Goal: Information Seeking & Learning: Learn about a topic

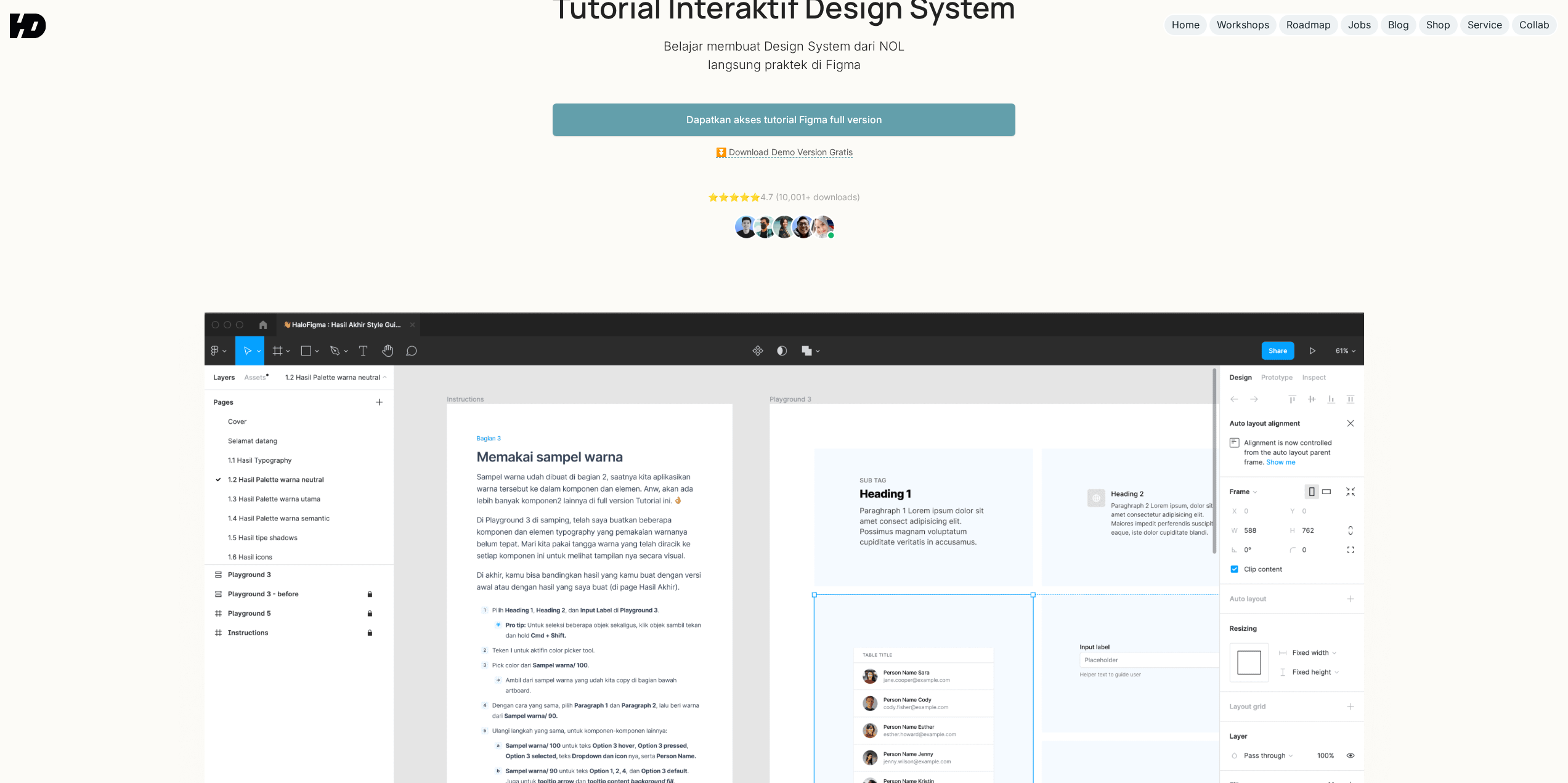
scroll to position [62, 0]
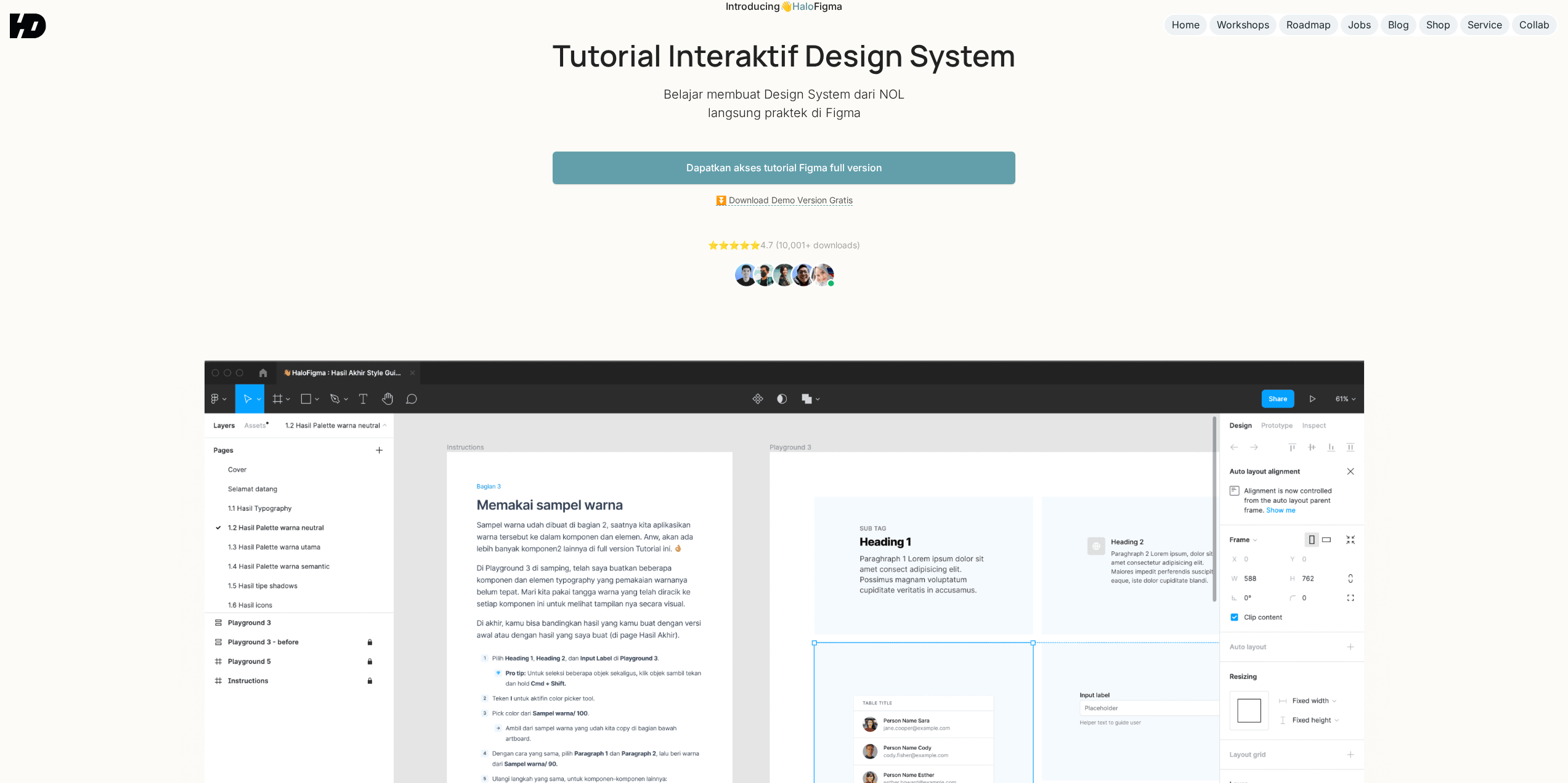
click at [754, 170] on link "Dapatkan akses tutorial Figma full version" at bounding box center [784, 168] width 463 height 33
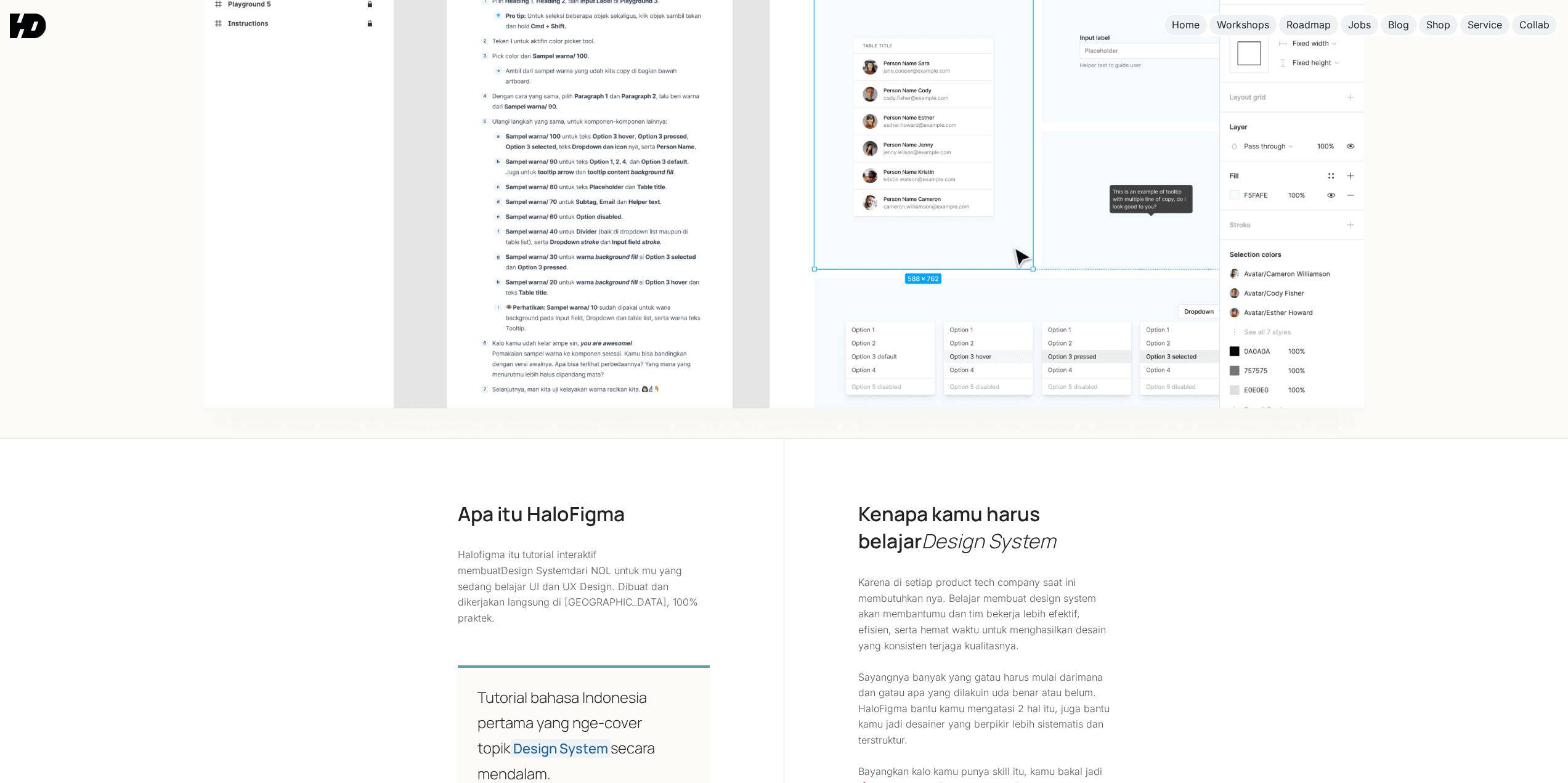
scroll to position [872, 0]
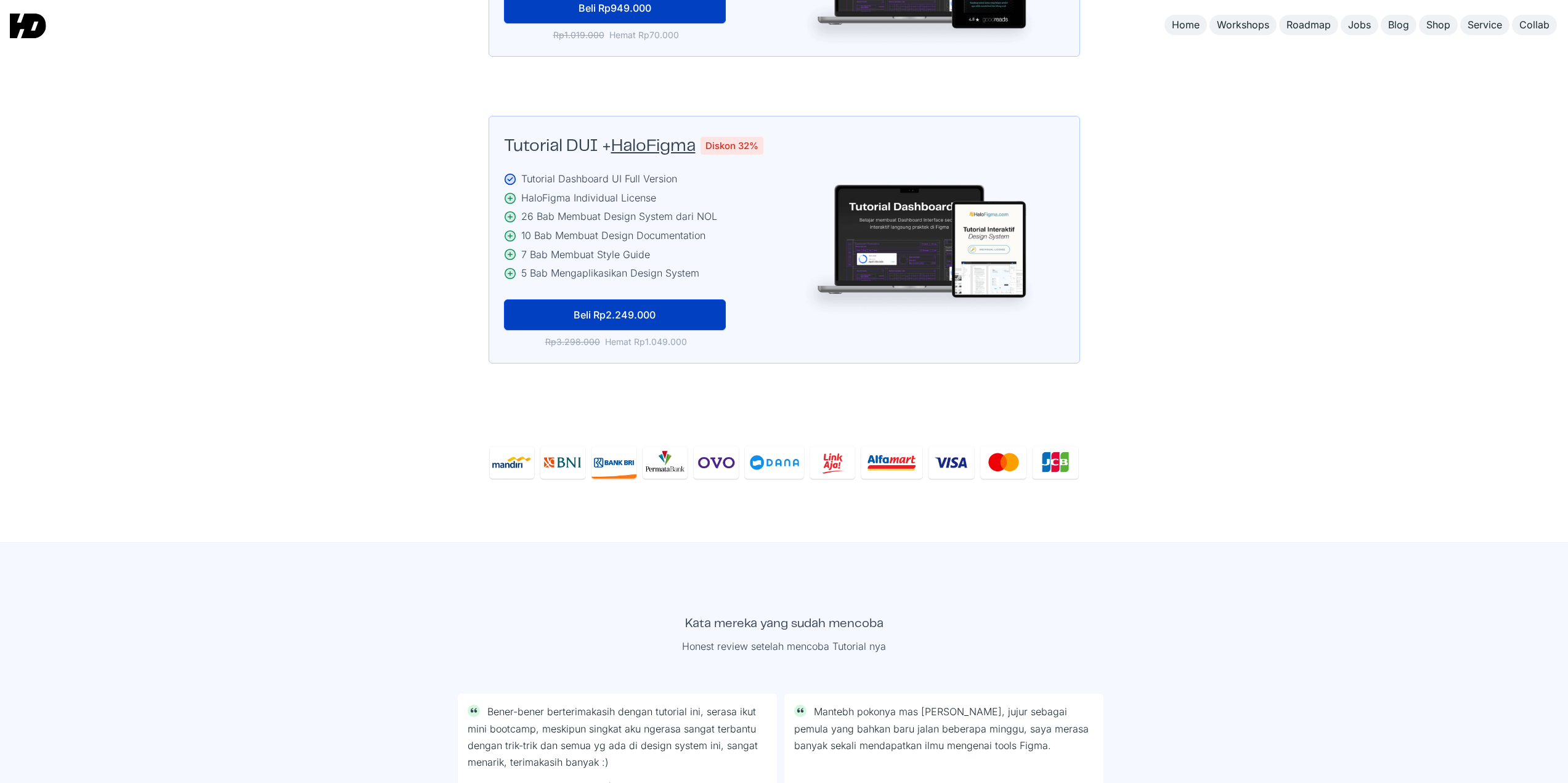
scroll to position [3204, 0]
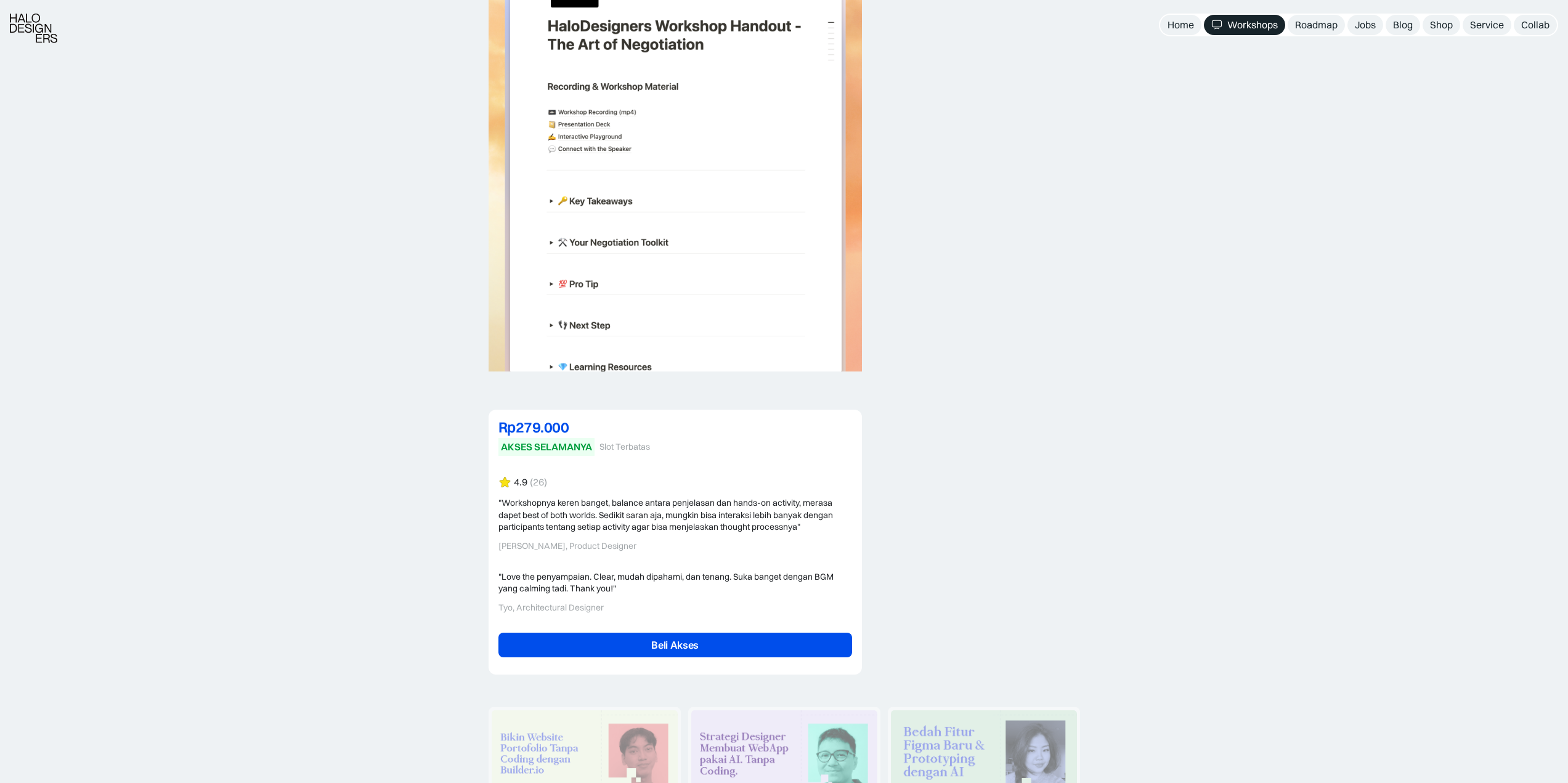
scroll to position [3081, 0]
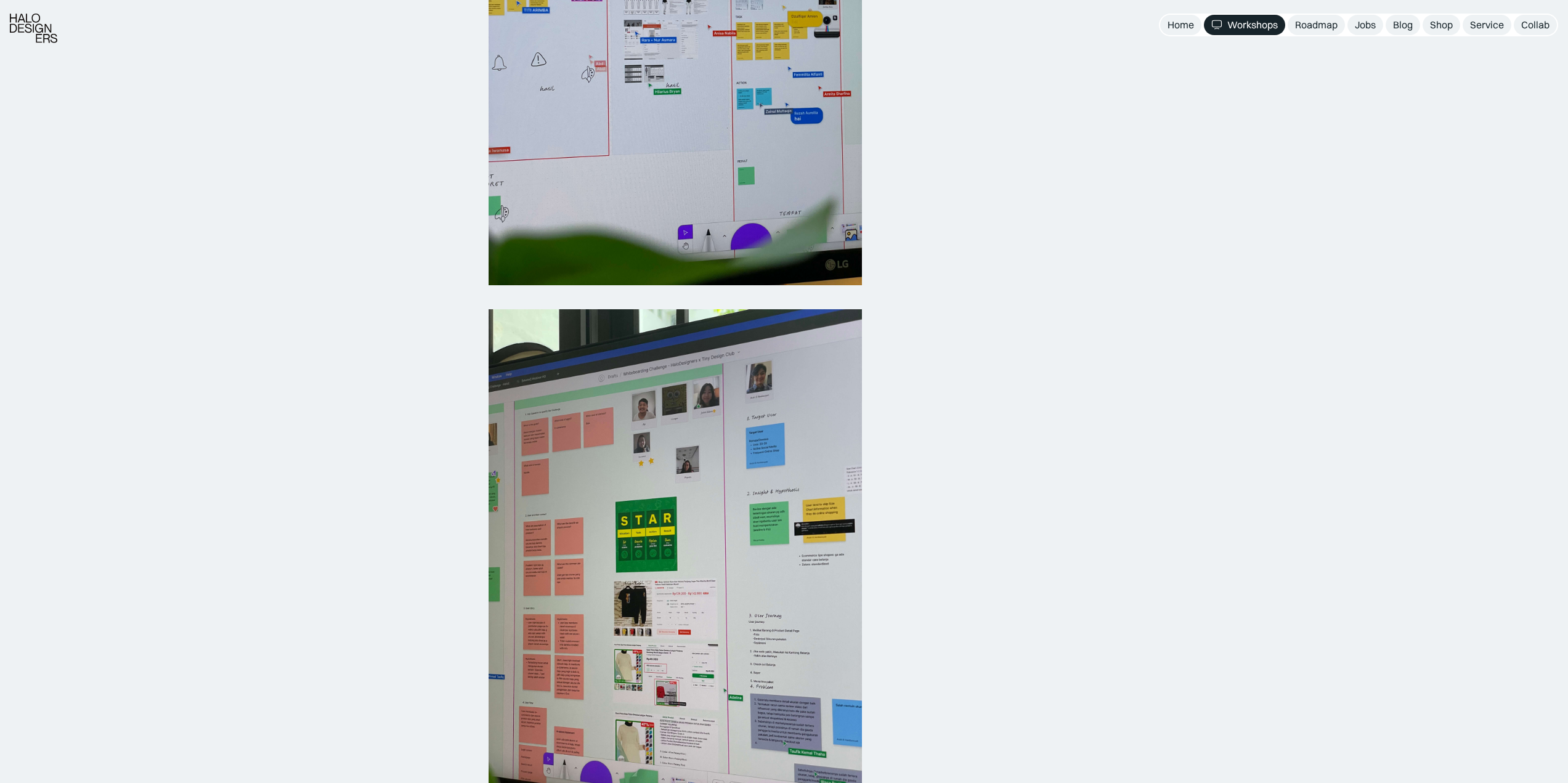
scroll to position [801, 0]
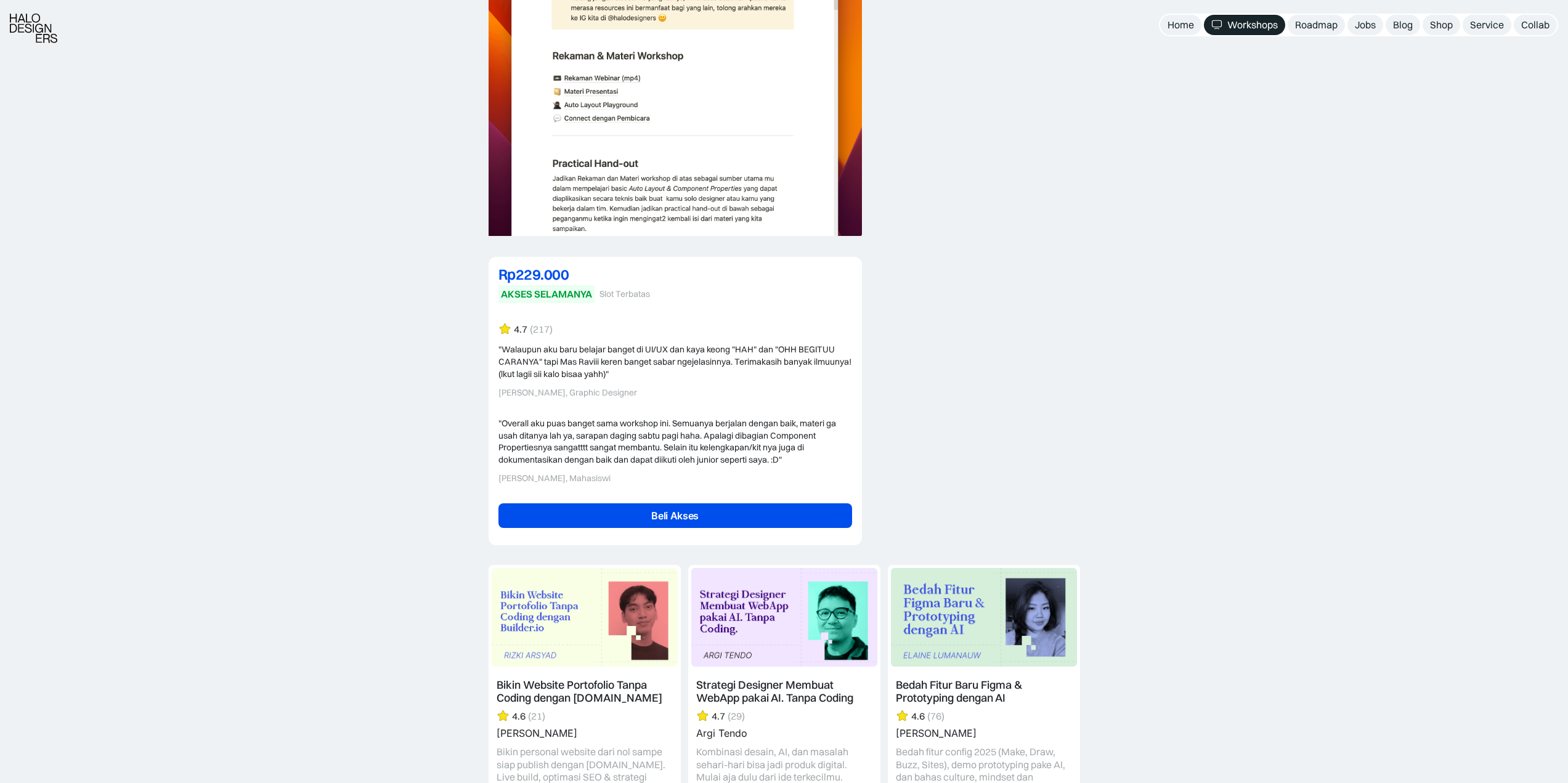
scroll to position [2772, 0]
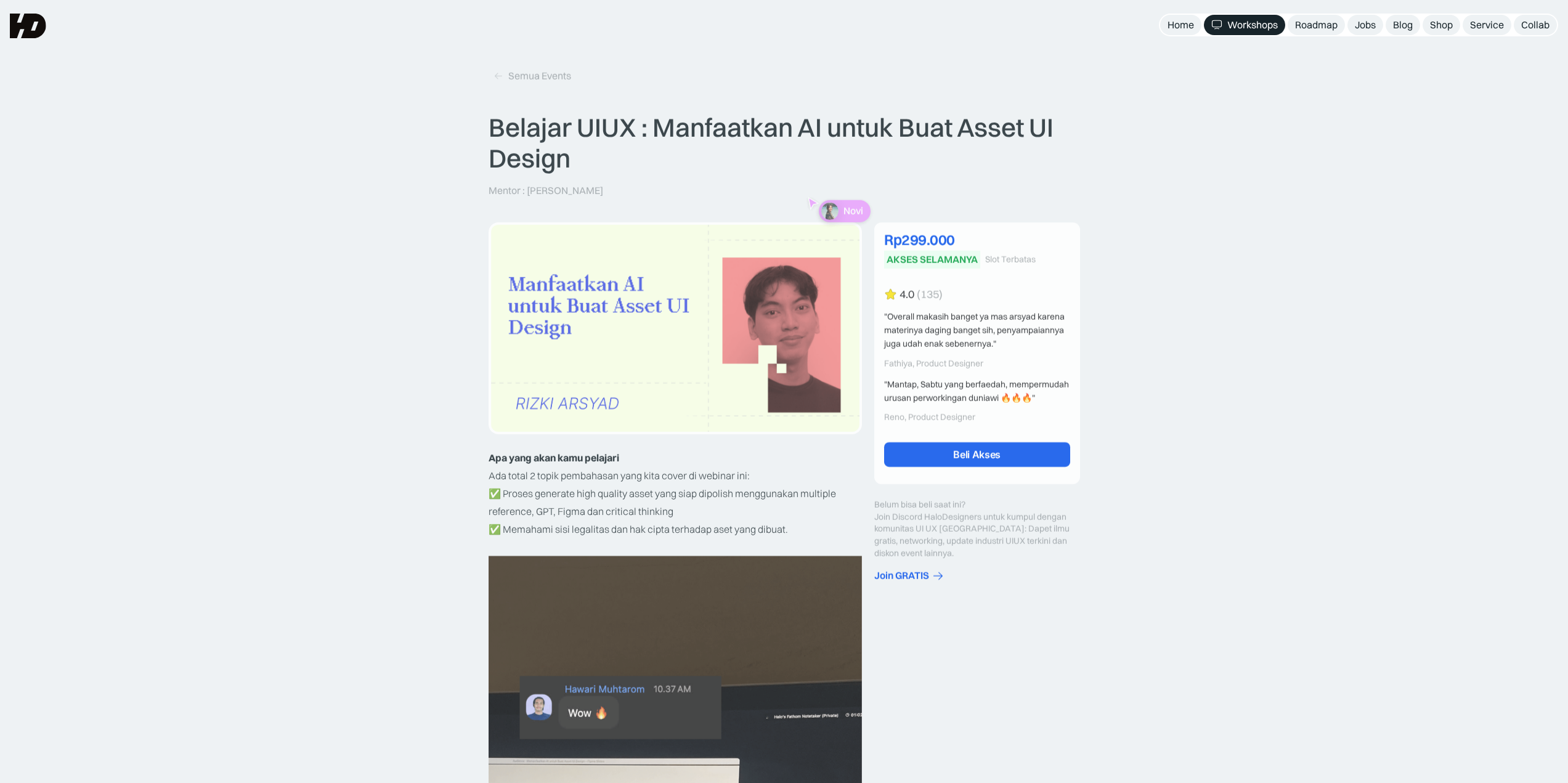
drag, startPoint x: 1293, startPoint y: 287, endPoint x: 1259, endPoint y: 287, distance: 34.0
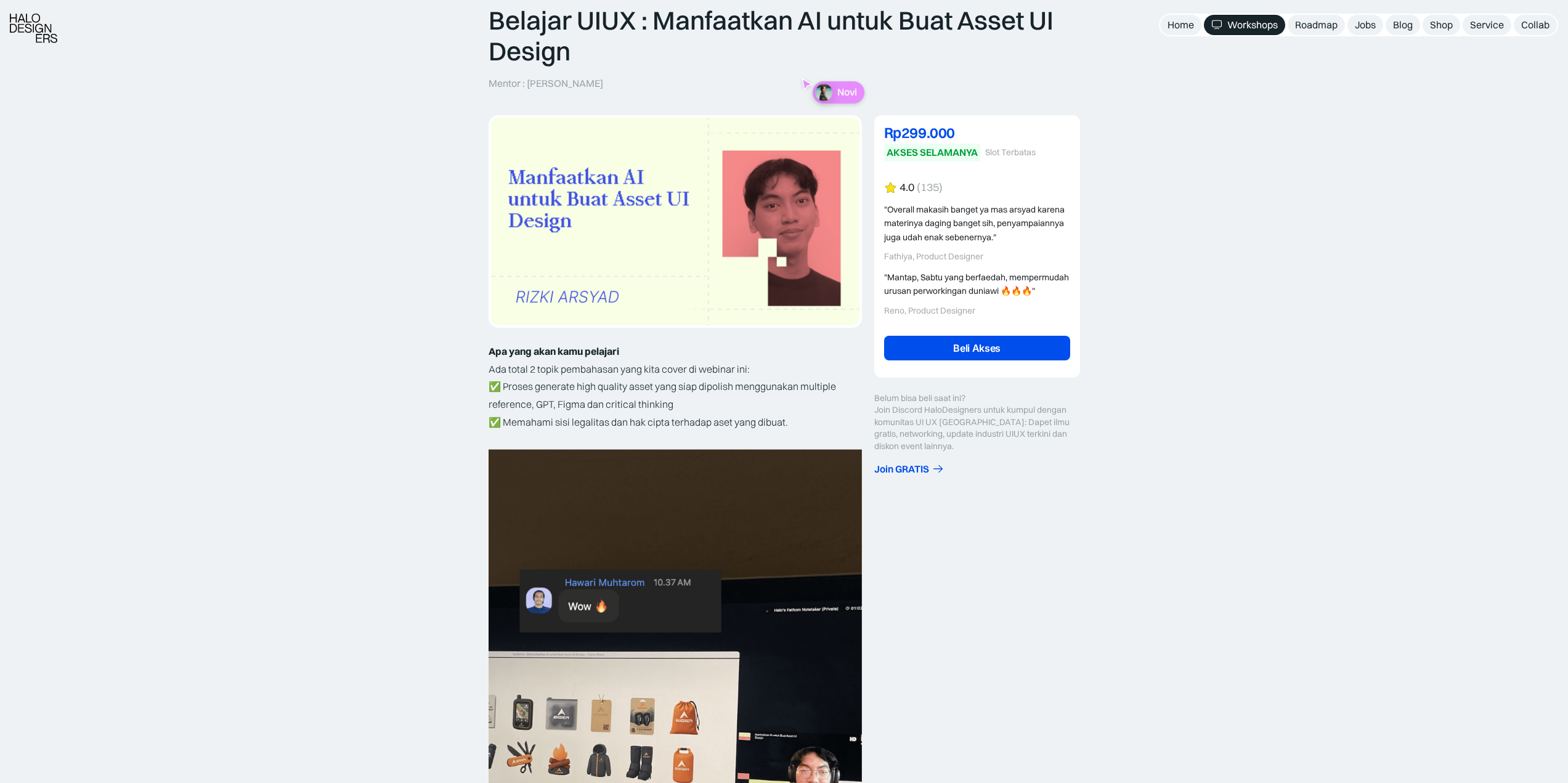
scroll to position [123, 0]
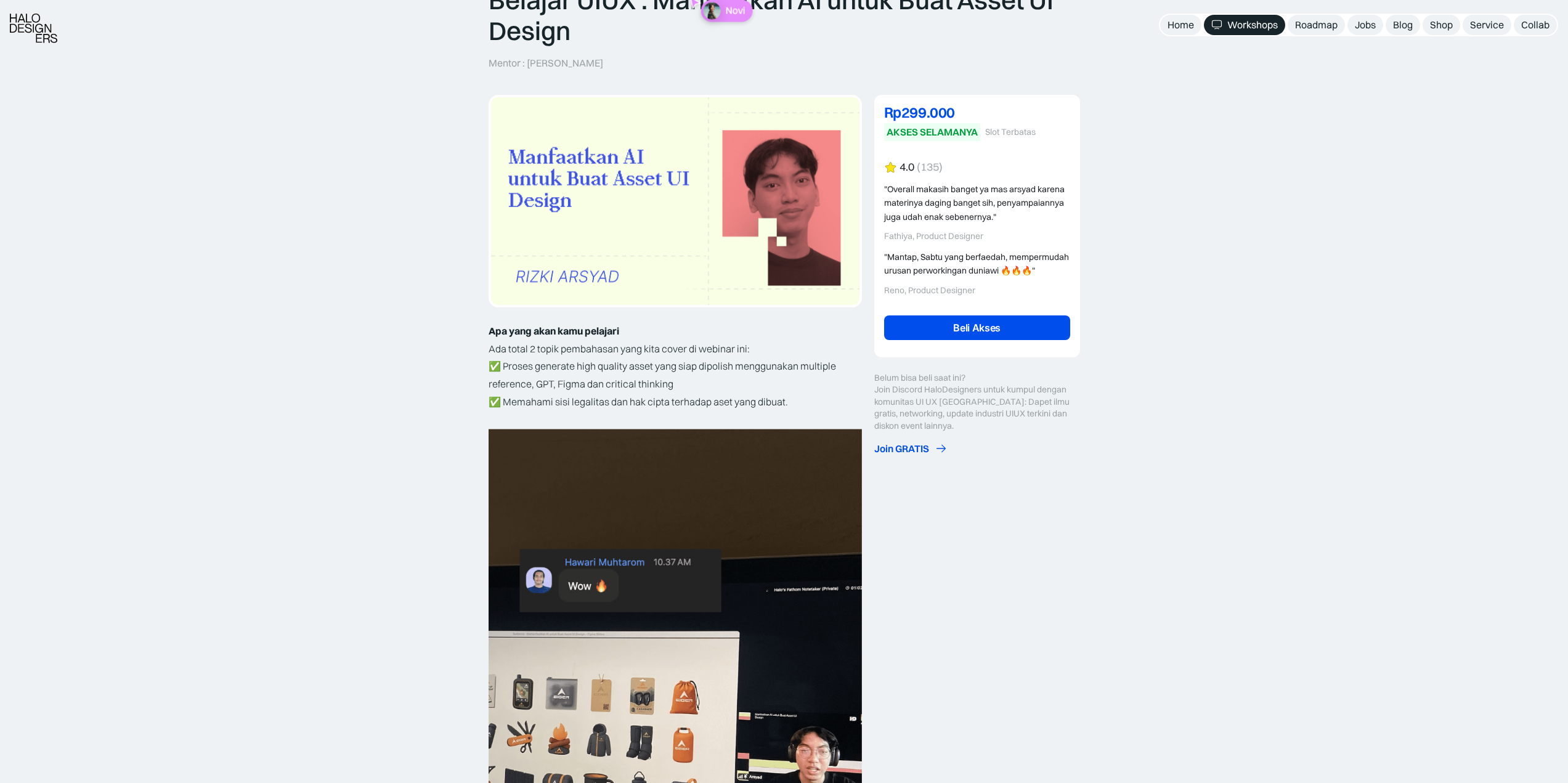
click at [911, 455] on div "Join GRATIS" at bounding box center [901, 449] width 55 height 13
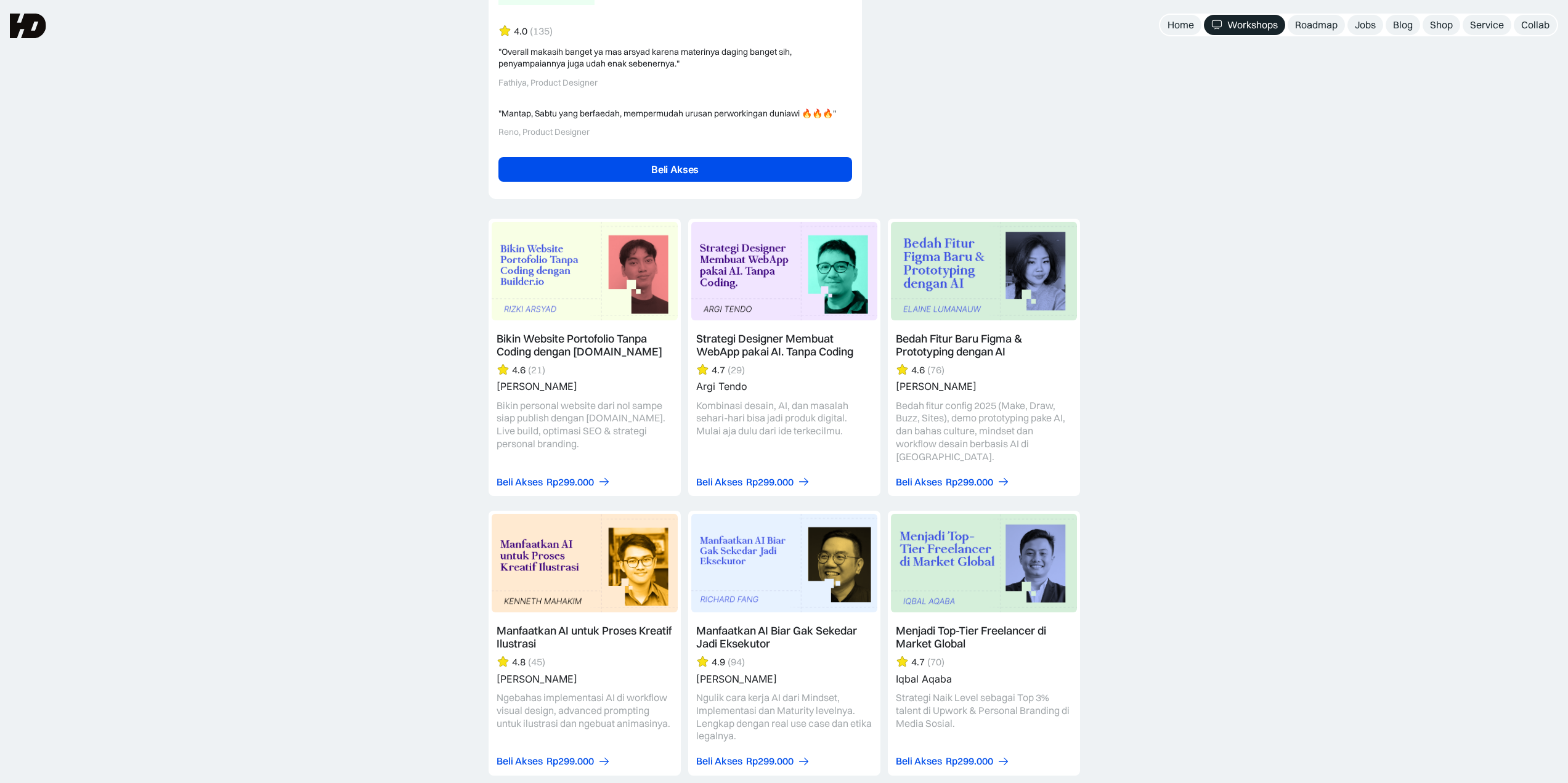
scroll to position [2678, 0]
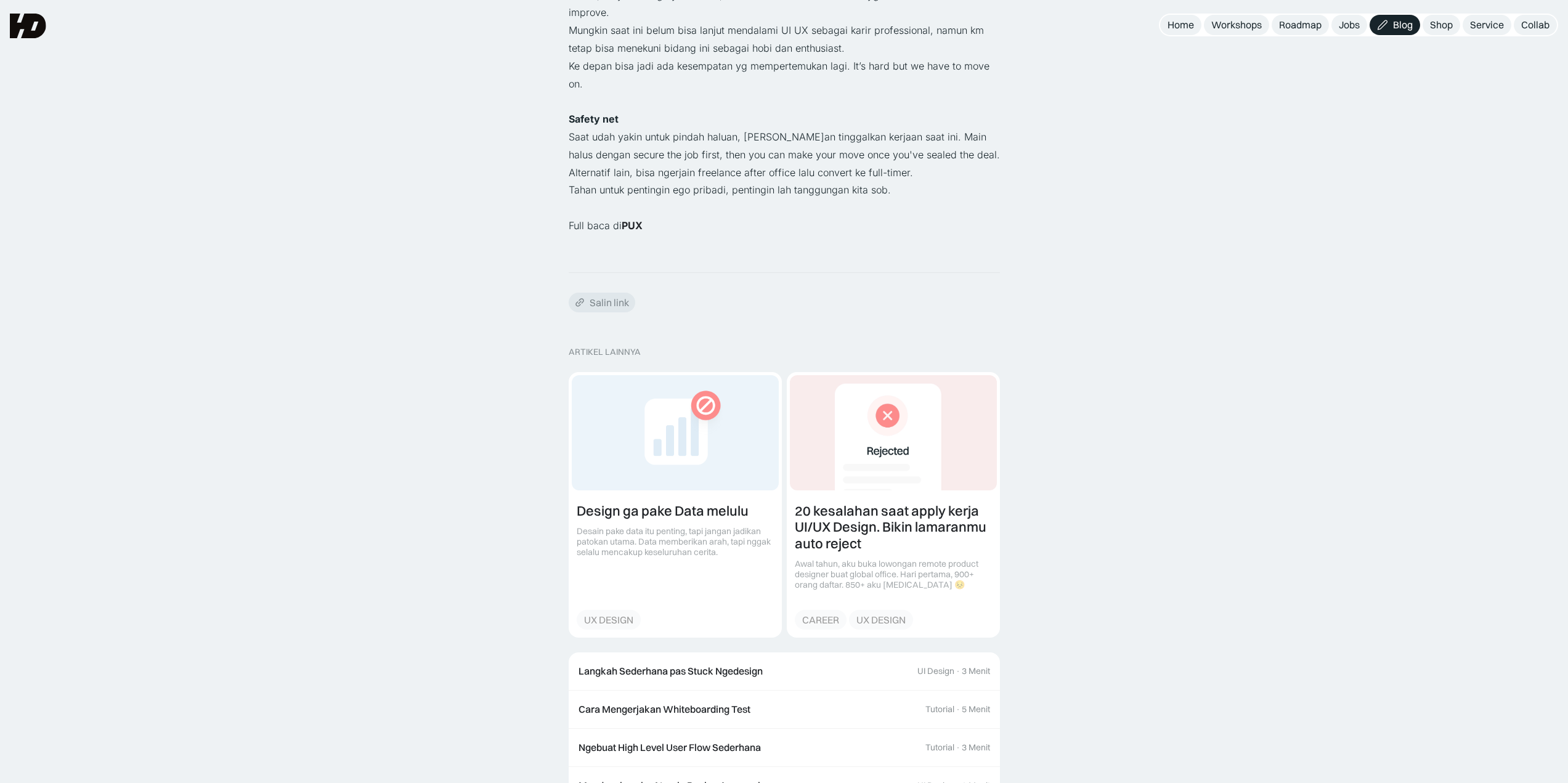
scroll to position [971, 0]
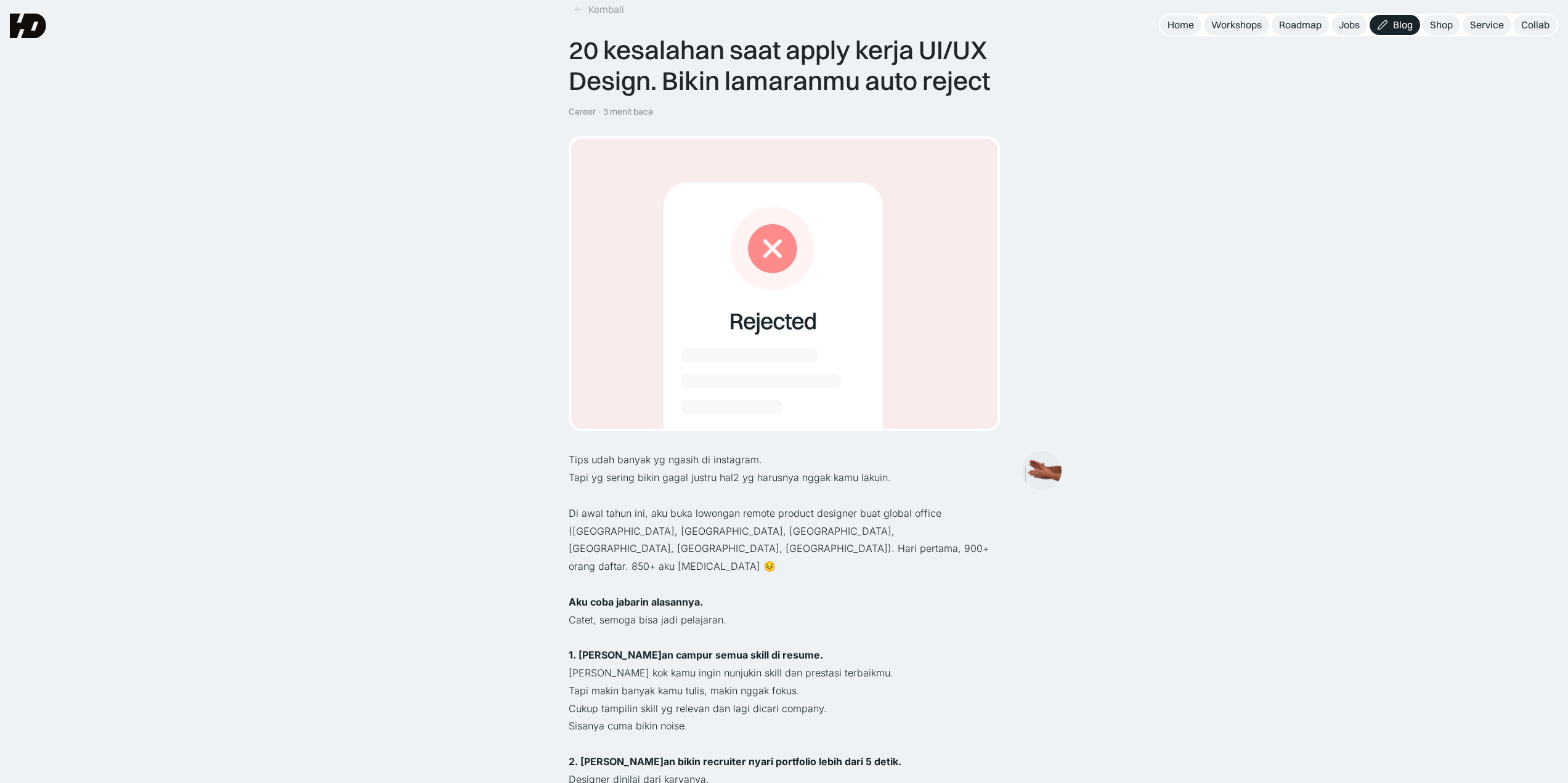
scroll to position [62, 0]
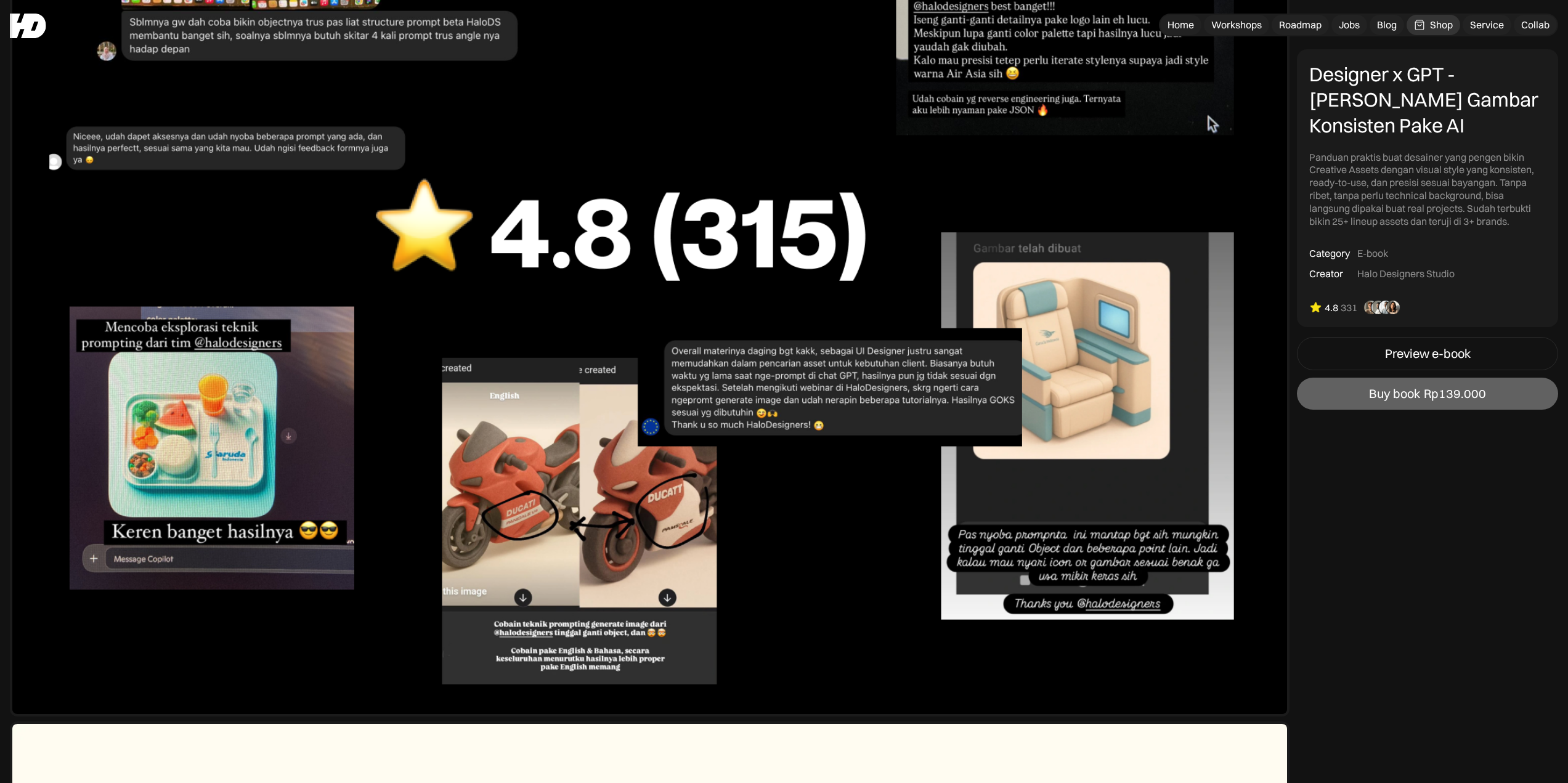
scroll to position [9119, 0]
